Goal: Find specific page/section: Find specific page/section

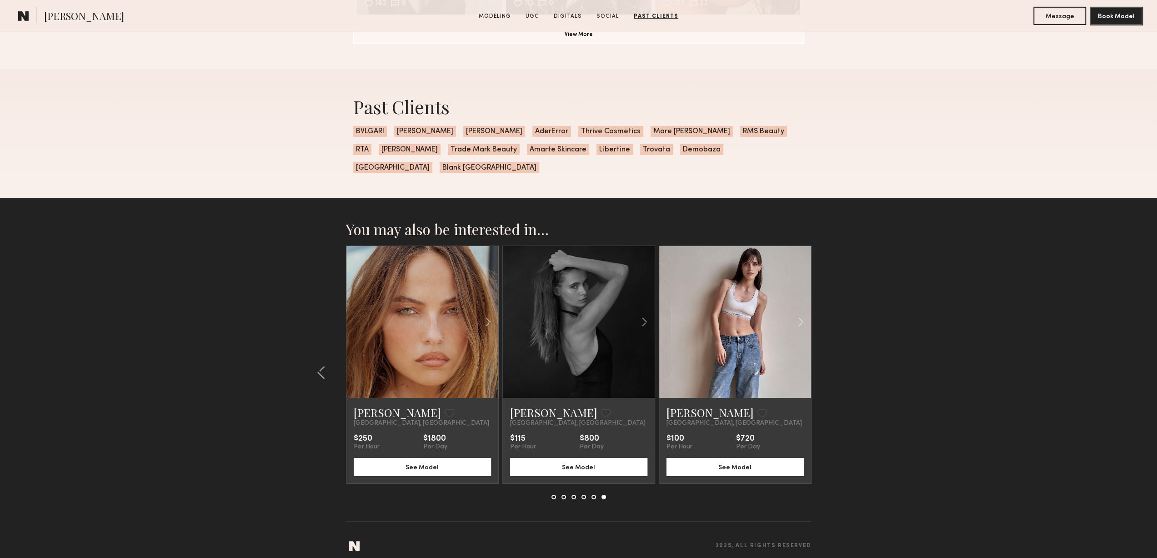
scroll to position [2989, 0]
click at [870, 104] on div "Past Clients BVLGARI Alberta Feretti Norman Silverman AderError Thrive Cosmetic…" at bounding box center [578, 134] width 1157 height 130
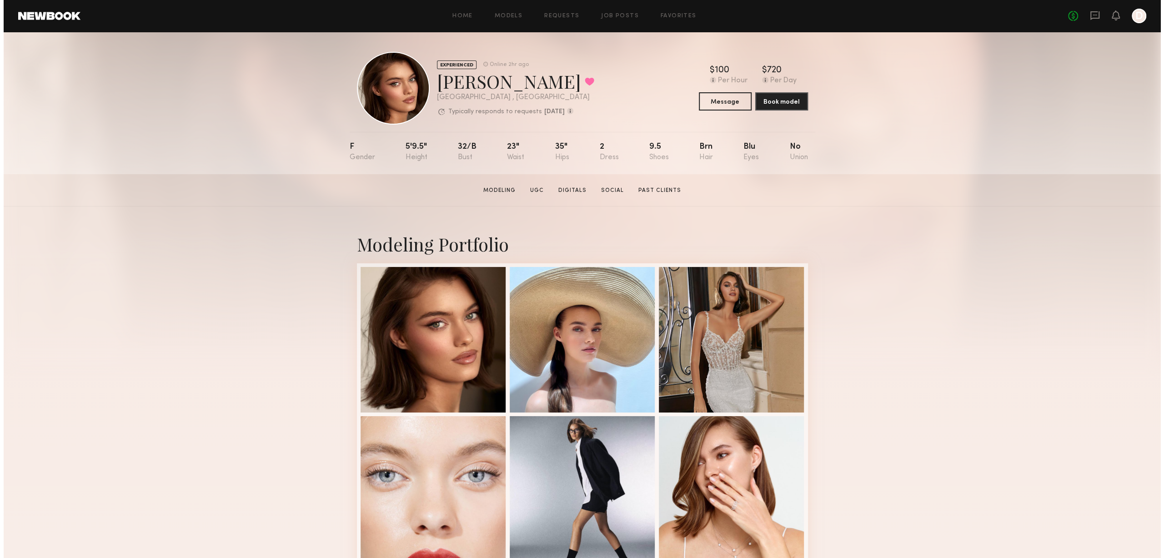
scroll to position [0, 0]
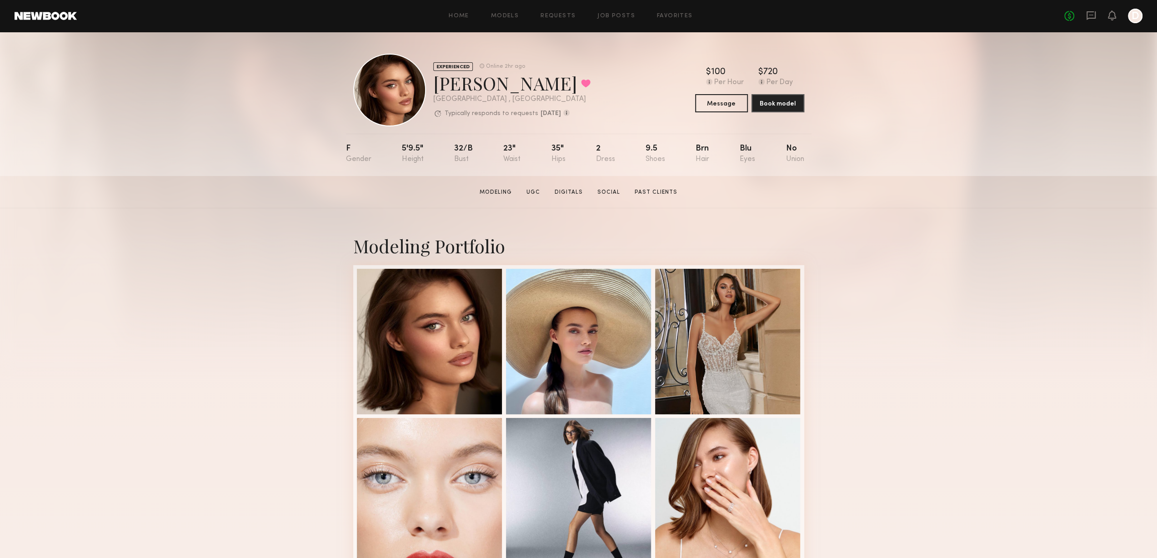
click at [1084, 16] on div "No fees up to $5,000 D" at bounding box center [1103, 16] width 78 height 15
click at [1097, 15] on div "No fees up to $5,000 D" at bounding box center [1103, 16] width 78 height 15
click at [1090, 15] on icon at bounding box center [1091, 15] width 4 height 1
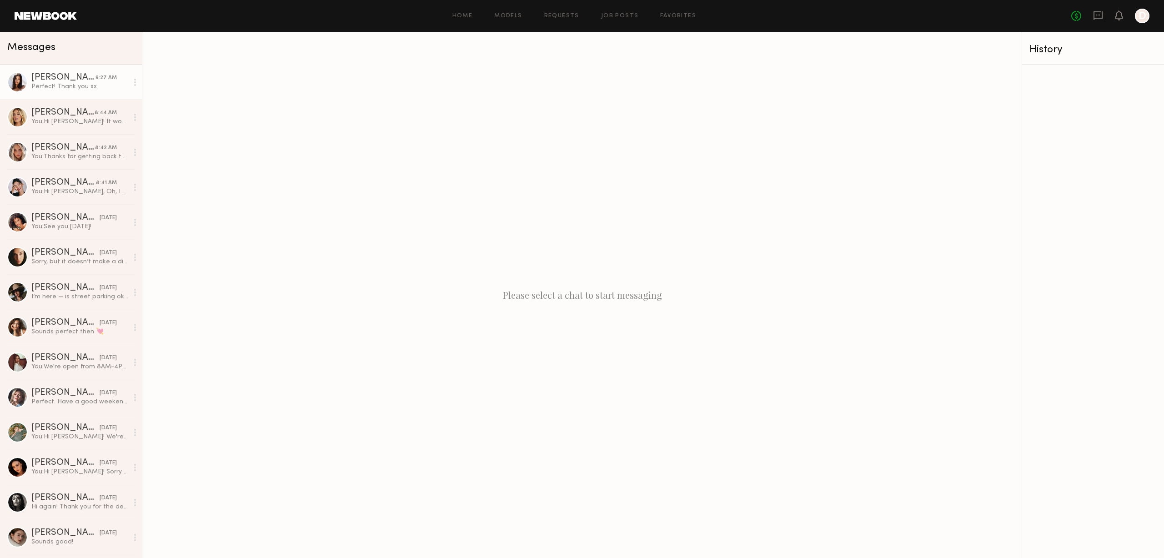
click at [80, 92] on link "Michaela B. 9:27 AM Perfect! Thank you xx" at bounding box center [71, 82] width 142 height 35
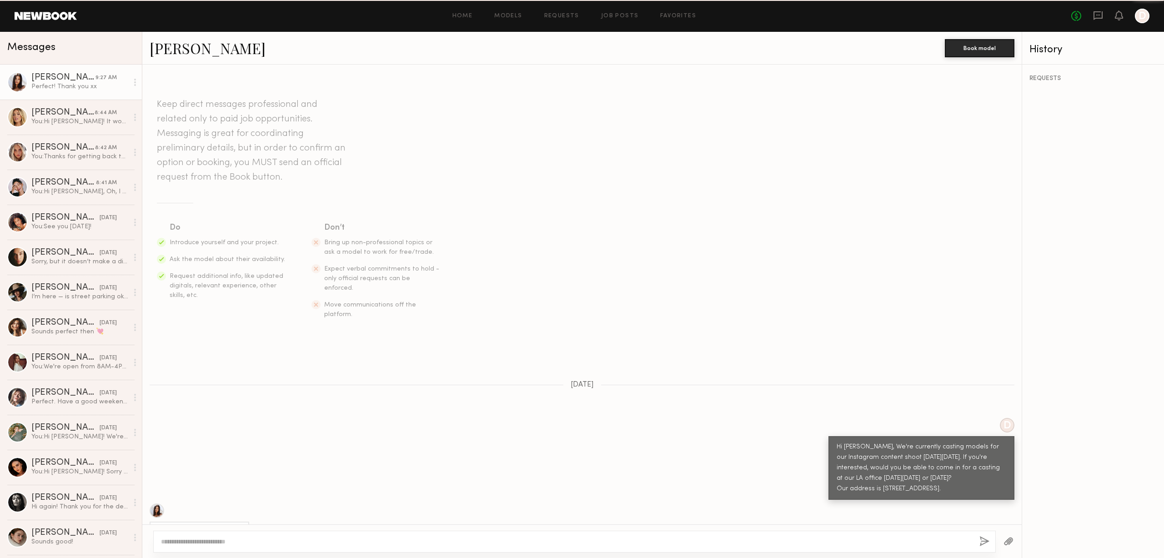
scroll to position [234, 0]
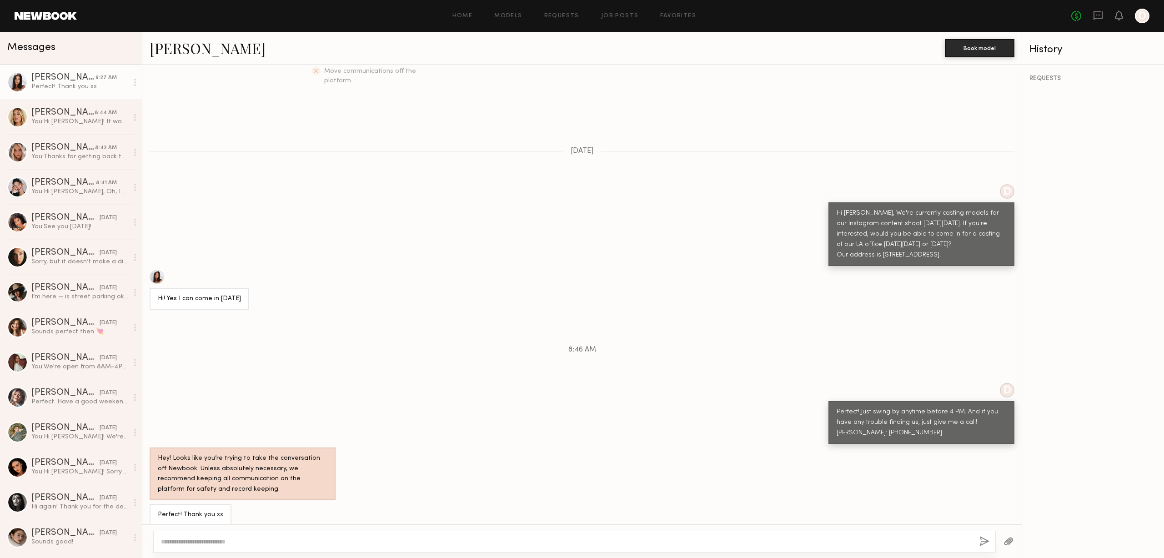
click at [156, 270] on div at bounding box center [157, 277] width 15 height 15
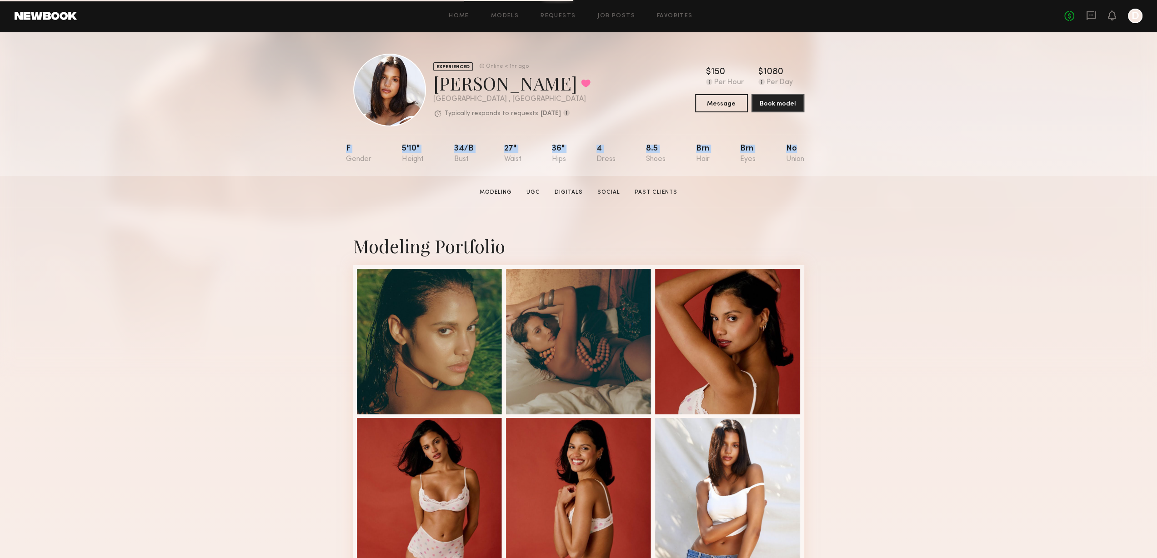
drag, startPoint x: 345, startPoint y: 150, endPoint x: 821, endPoint y: 177, distance: 477.6
click at [821, 176] on div "EXPERIENCED Online < 1hr ago [PERSON_NAME] Favorited [GEOGRAPHIC_DATA] , [GEOGR…" at bounding box center [578, 104] width 1157 height 144
click at [817, 182] on section "[PERSON_NAME] Modeling UGC Digitals Social Past Clients Message Book Model" at bounding box center [578, 192] width 1157 height 32
